Goal: Information Seeking & Learning: Learn about a topic

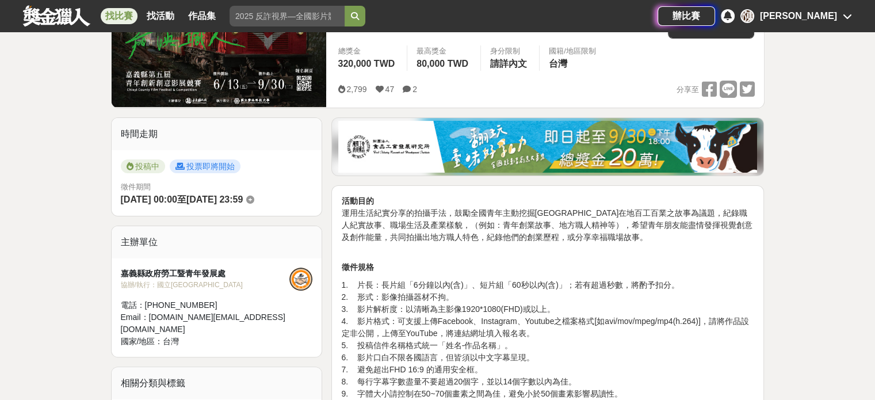
scroll to position [211, 0]
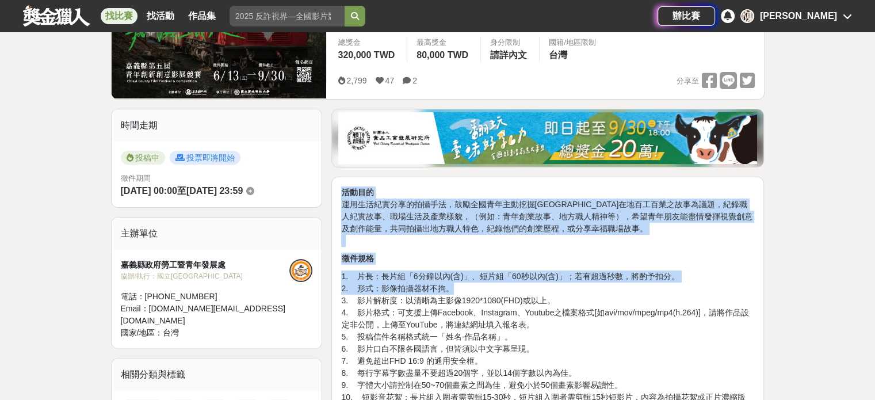
drag, startPoint x: 339, startPoint y: 188, endPoint x: 596, endPoint y: 287, distance: 275.4
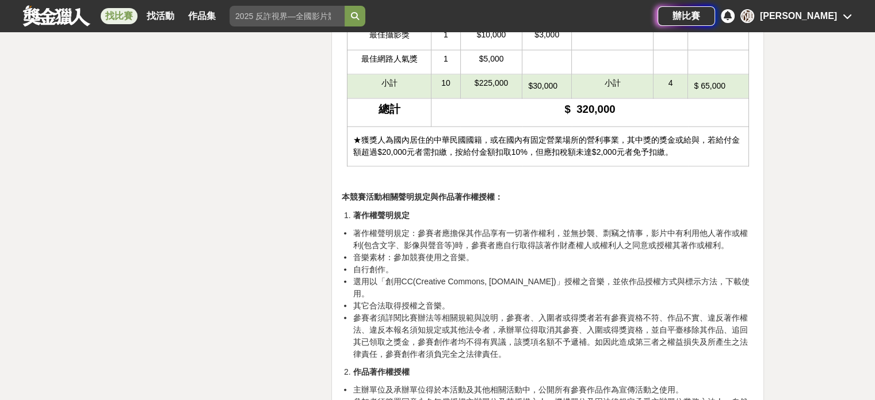
scroll to position [1976, 0]
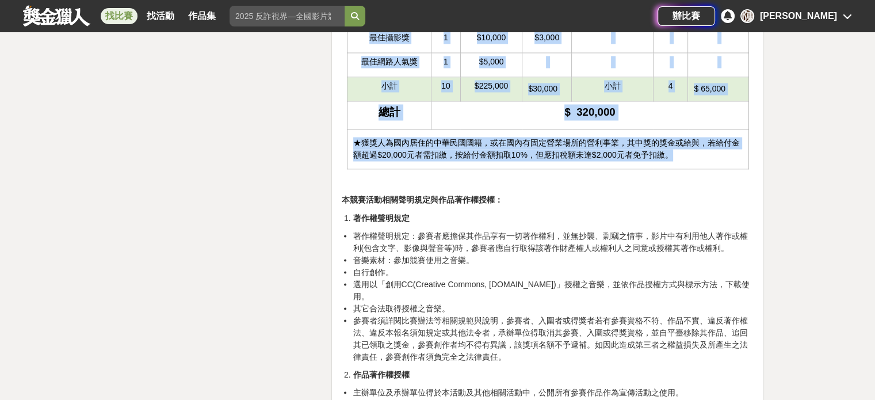
drag, startPoint x: 341, startPoint y: 186, endPoint x: 680, endPoint y: 147, distance: 341.3
copy div "活動目的 運用生活紀實分享的拍攝手法，鼓勵全國青年主動挖掘嘉義縣在地百工百業之故事為議題，紀錄職人紀實故事、職場生活及產業樣貌，（例如：青年創業故事、地方職人…"
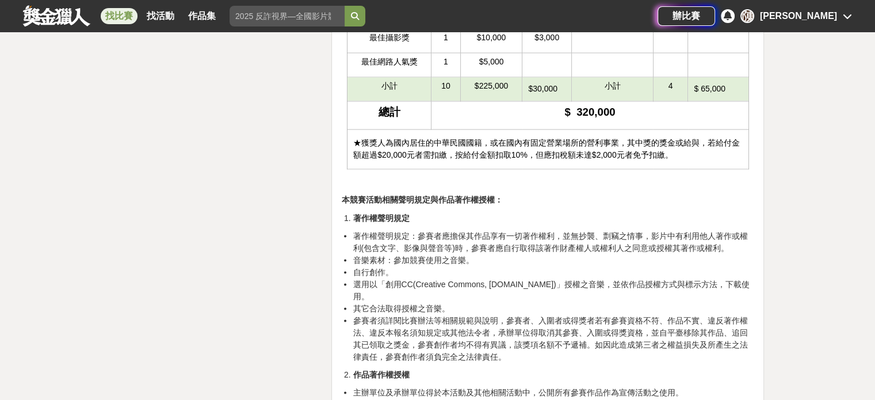
click at [178, 174] on div "時間走期 投稿中 投票即將開始 徵件期間 2025-06-13 00:00 至 2025-09-30 23:59 主辦單位 嘉義縣政府勞工暨青年發展處 協辦/…" at bounding box center [216, 231] width 221 height 3774
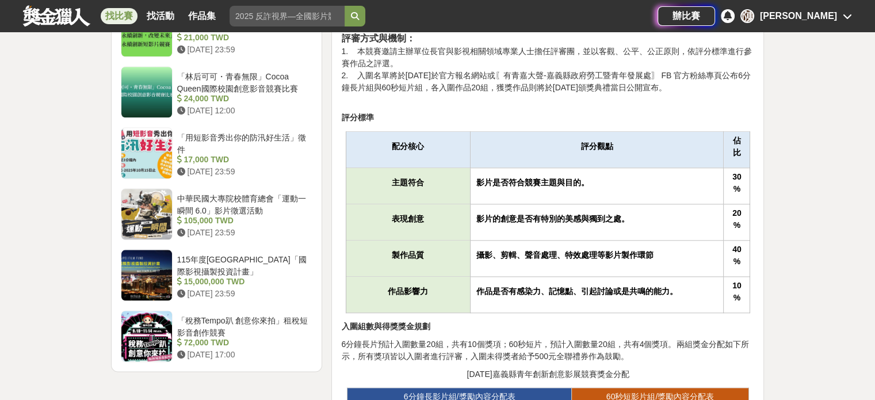
scroll to position [1362, 0]
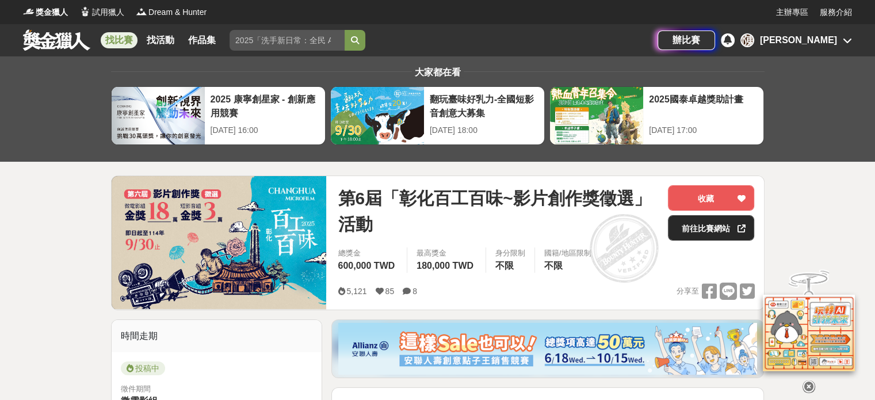
click at [706, 232] on link "前往比賽網站" at bounding box center [711, 227] width 86 height 25
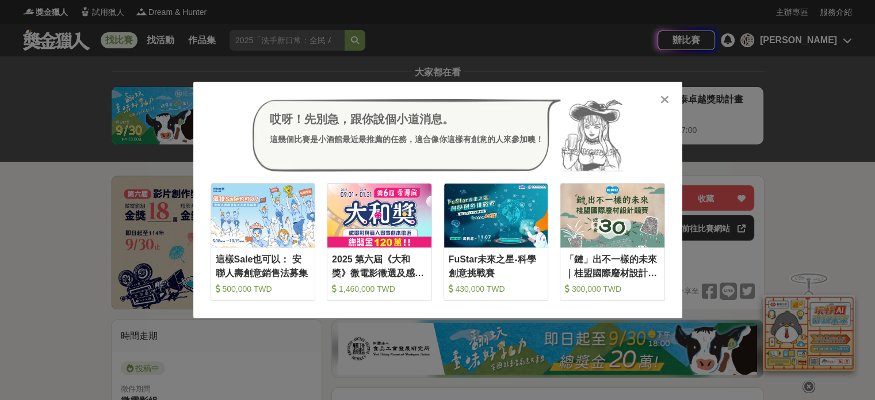
click at [665, 94] on div at bounding box center [666, 99] width 12 height 12
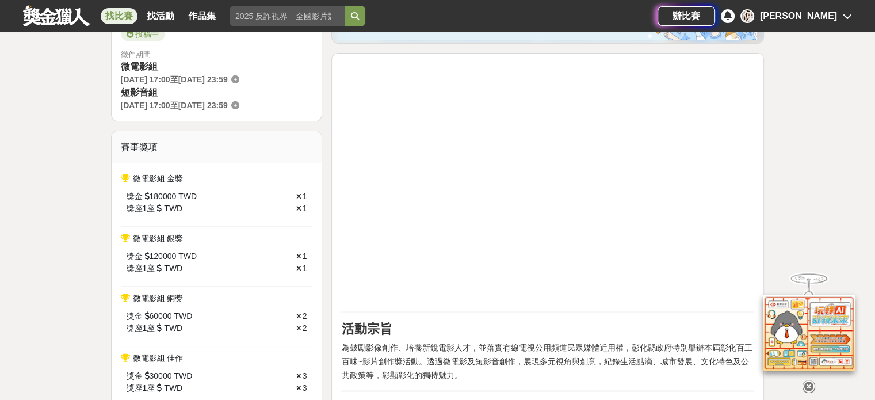
scroll to position [326, 0]
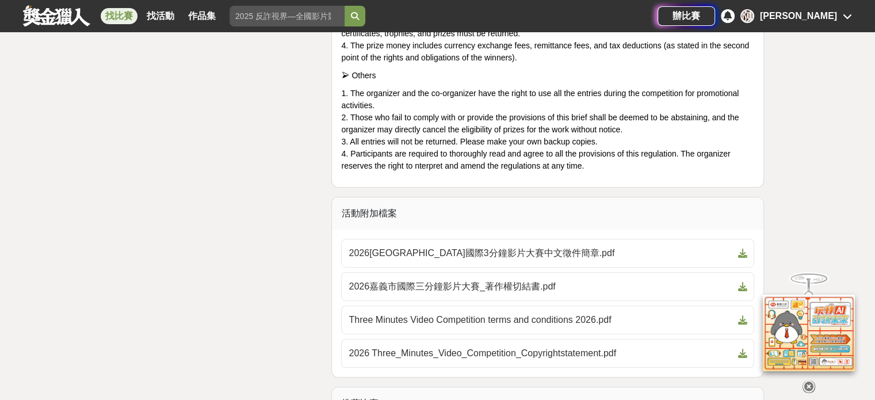
scroll to position [3894, 0]
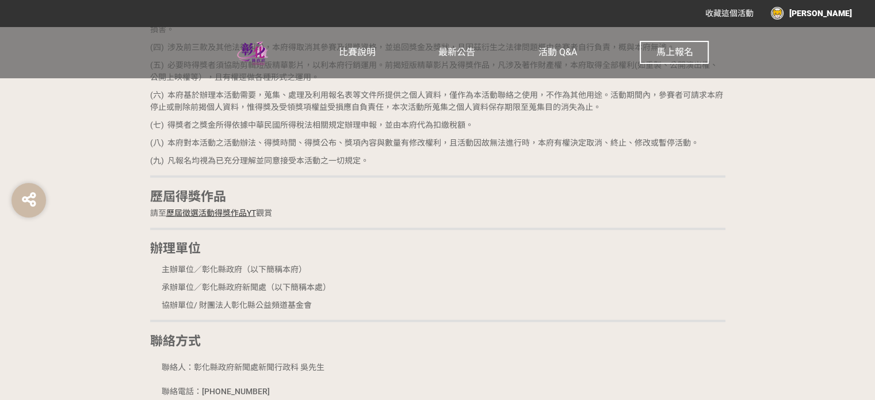
scroll to position [2628, 0]
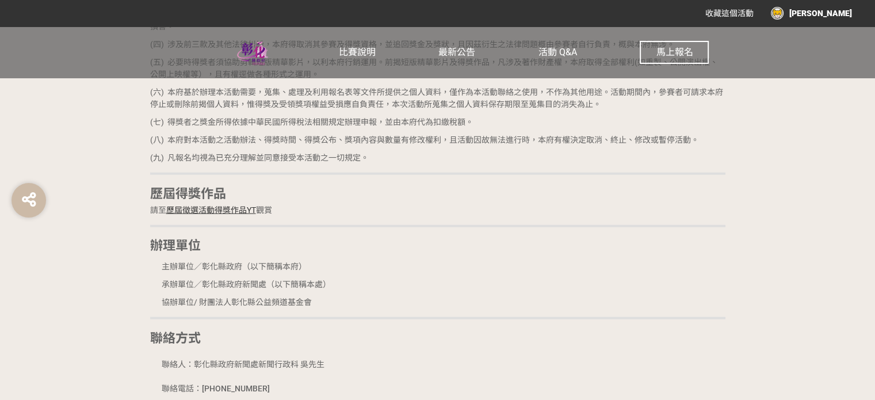
click at [201, 205] on span "歷屆徵選活動得獎作品YT" at bounding box center [211, 209] width 90 height 9
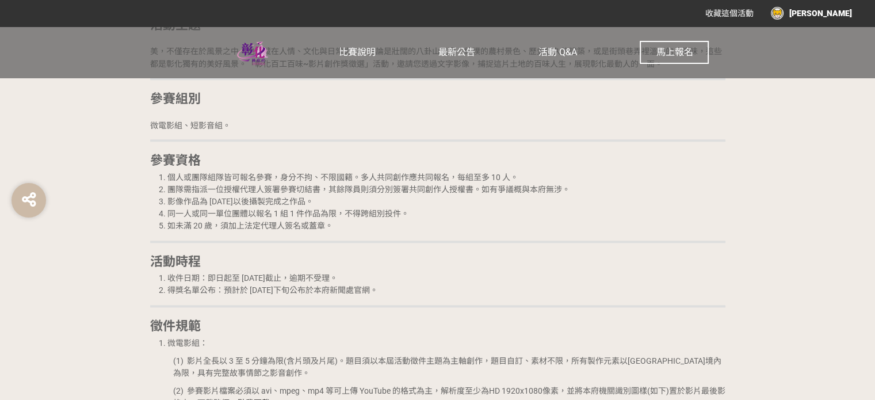
scroll to position [1233, 0]
